Goal: Contribute content: Add original content to the website for others to see

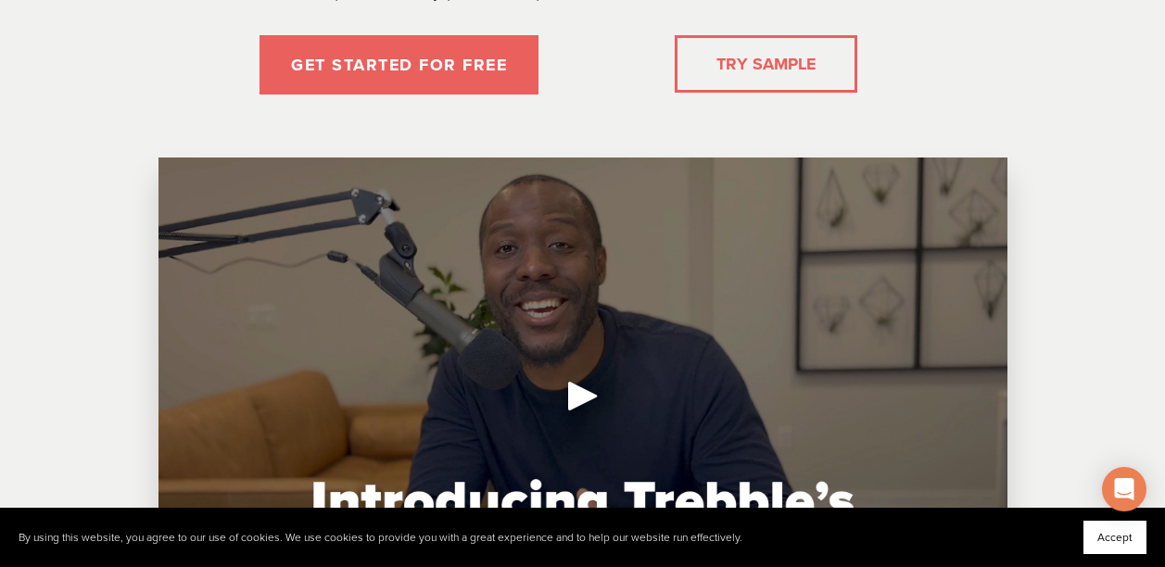
scroll to position [403, 0]
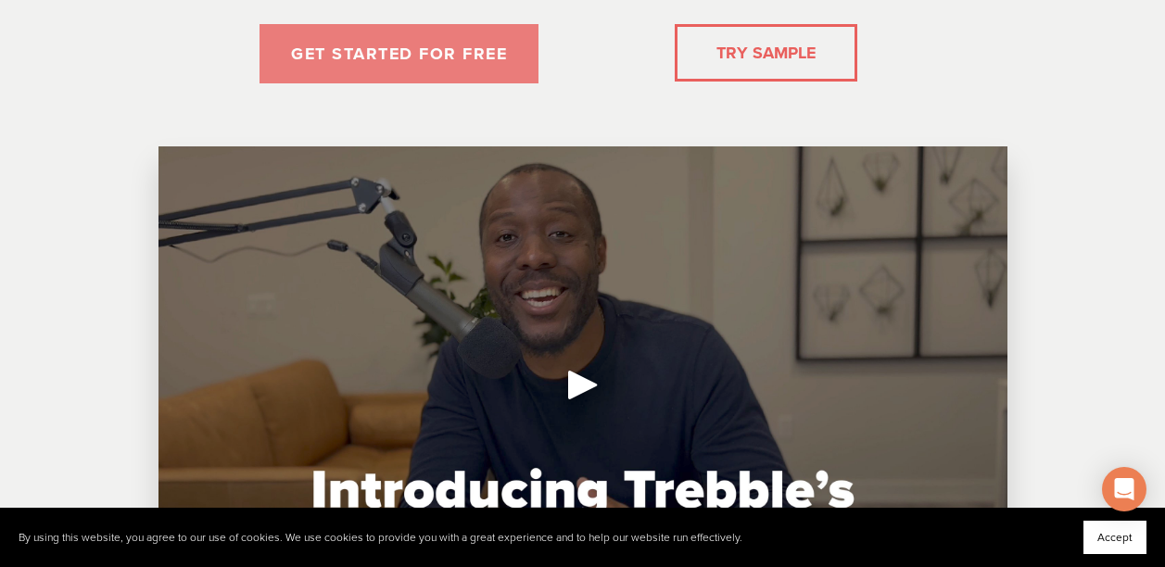
click at [518, 58] on link "GET STARTED FOR FREE" at bounding box center [398, 53] width 279 height 59
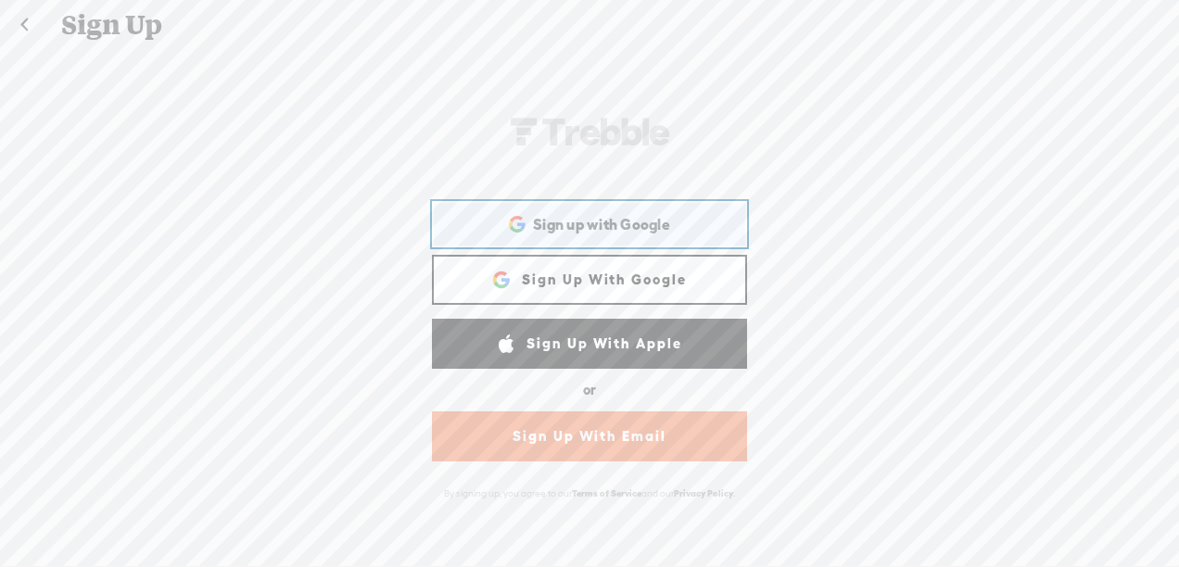
click at [647, 234] on div "Sign up with Google Sign up with Google. Opens in new tab" at bounding box center [589, 224] width 289 height 43
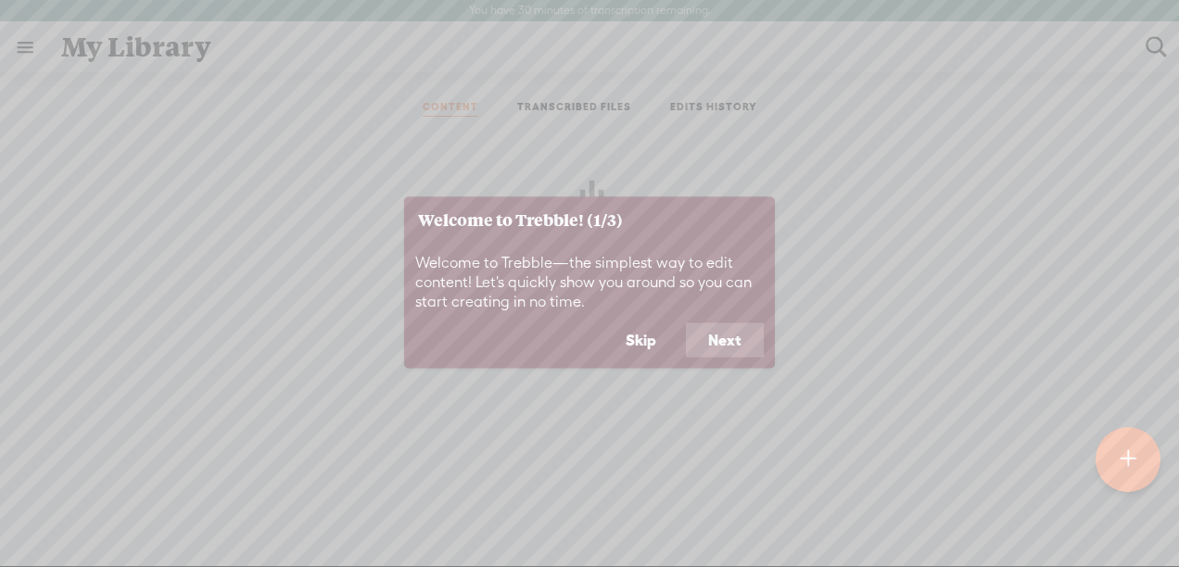
click at [735, 337] on button "Next" at bounding box center [725, 339] width 78 height 35
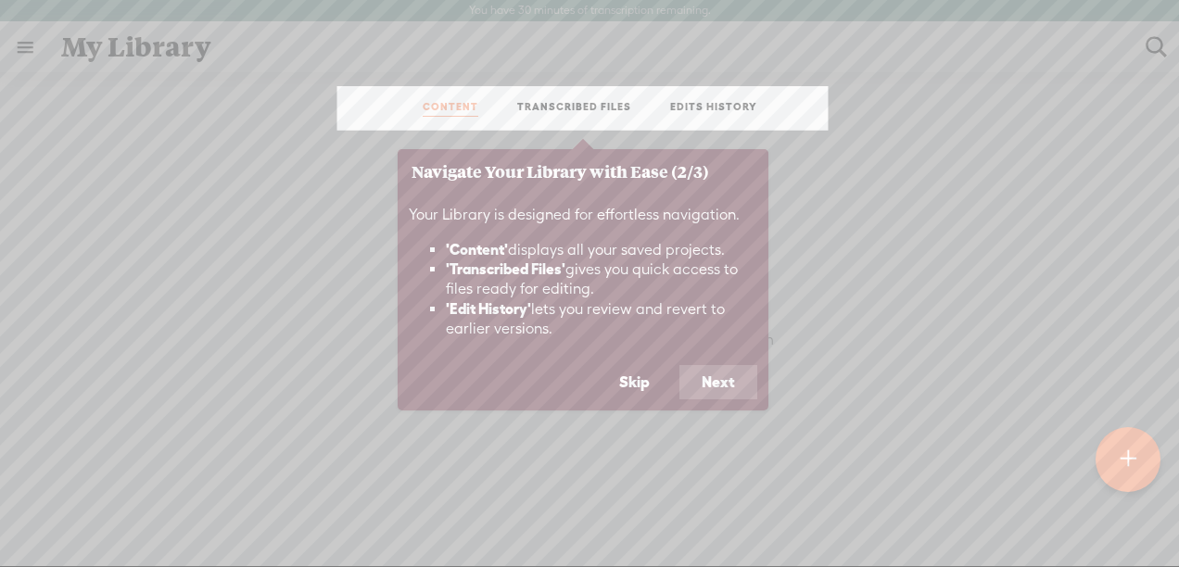
click at [729, 376] on button "Next" at bounding box center [718, 382] width 78 height 35
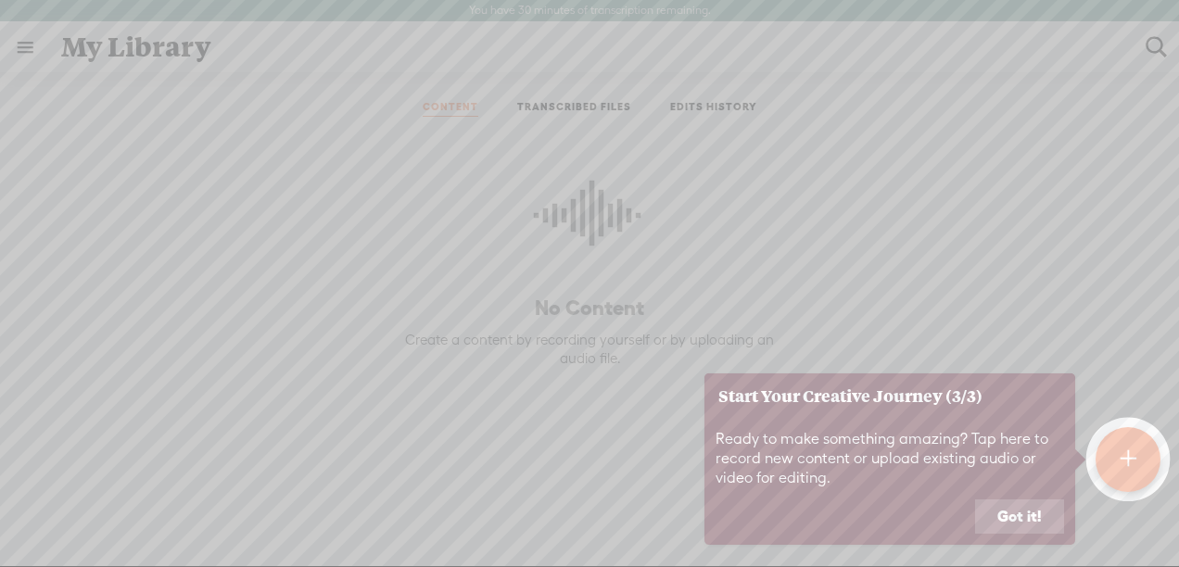
click at [1036, 509] on button "Got it!" at bounding box center [1019, 516] width 89 height 35
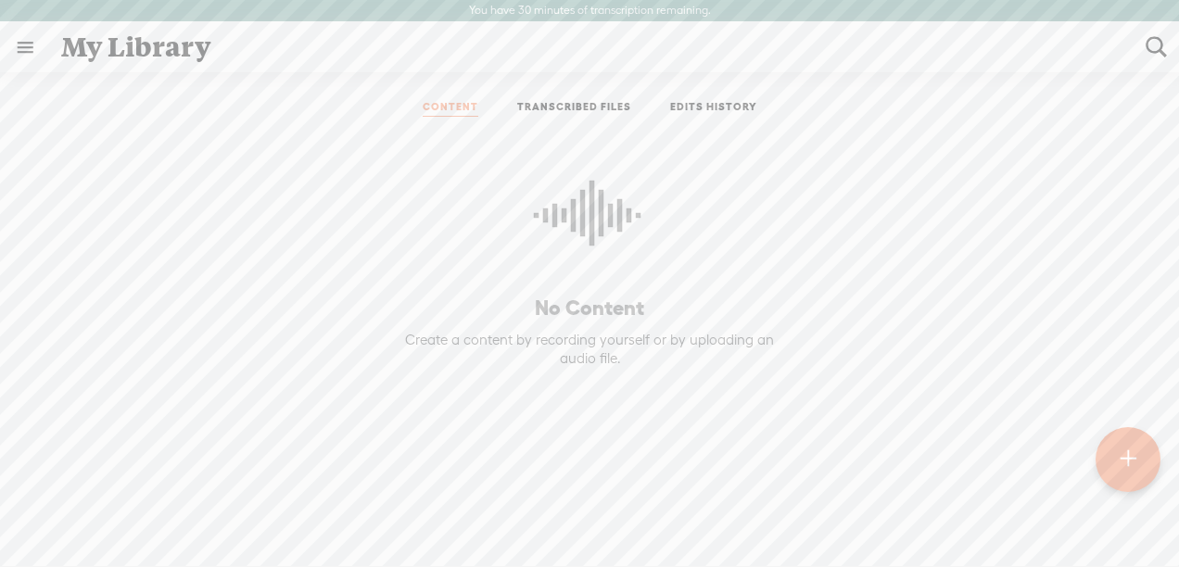
click at [1124, 452] on t at bounding box center [1128, 459] width 16 height 41
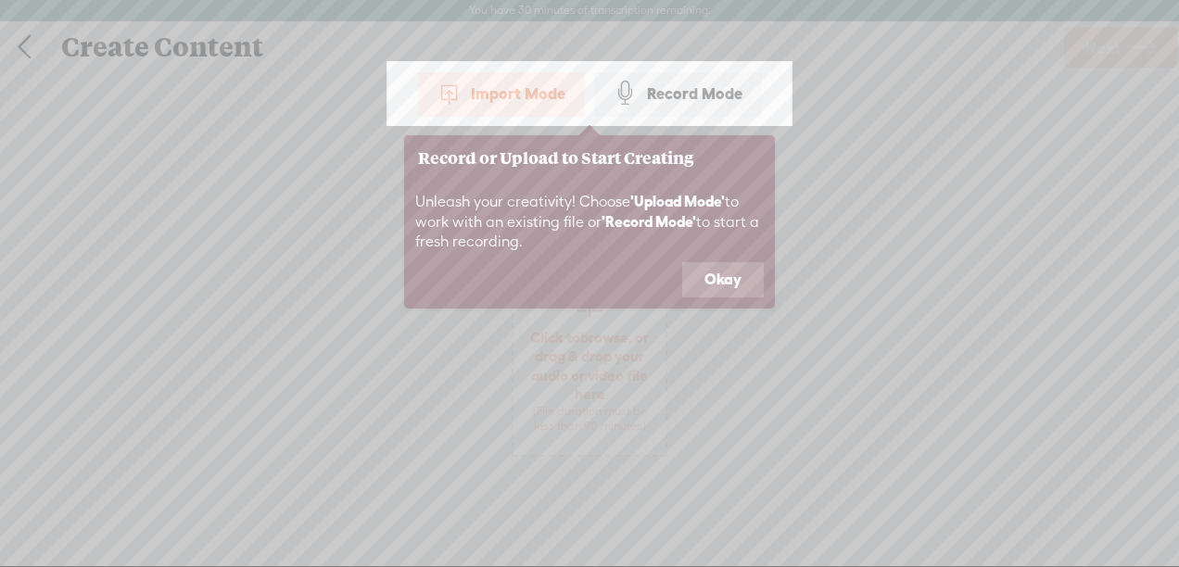
click at [520, 97] on div "Import Mode" at bounding box center [501, 93] width 167 height 46
click at [519, 97] on div "Import Mode" at bounding box center [501, 93] width 167 height 46
click at [683, 268] on button "Okay" at bounding box center [723, 279] width 82 height 35
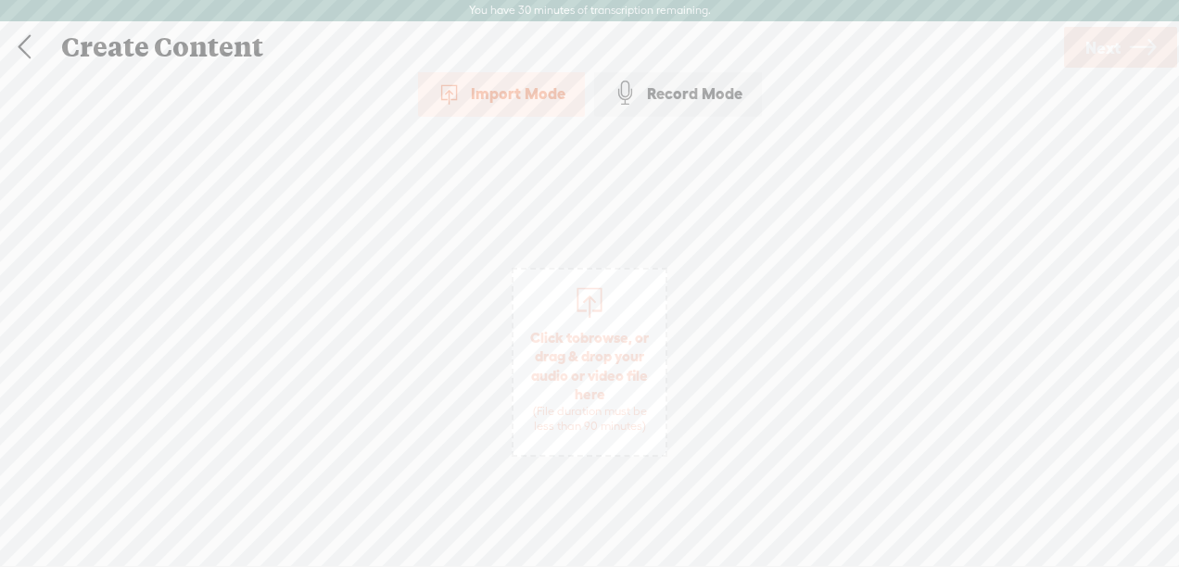
click at [683, 266] on div "Import Mode Import Mode Record Mode Text Language: *: English (US) English (US)…" at bounding box center [589, 327] width 1179 height 514
click at [522, 120] on div "Import Mode Import Mode Record Mode Text Language: *: English (US) English (US)…" at bounding box center [589, 327] width 1179 height 514
click at [505, 86] on div "Import Mode" at bounding box center [501, 93] width 167 height 46
click at [596, 367] on span "Click to browse , or drag & drop your audio or video file here (File duration m…" at bounding box center [589, 381] width 152 height 125
click at [28, 42] on link at bounding box center [24, 47] width 46 height 48
